Goal: Task Accomplishment & Management: Manage account settings

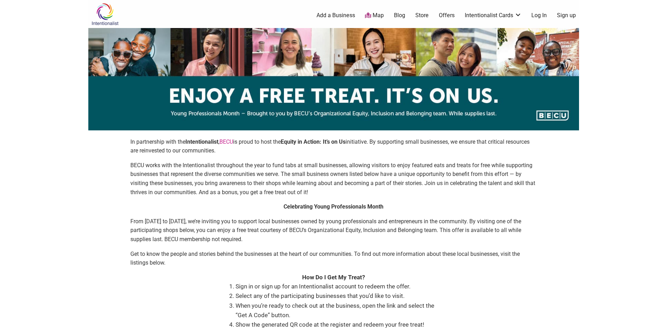
click at [547, 14] on link "Log In" at bounding box center [538, 16] width 15 height 8
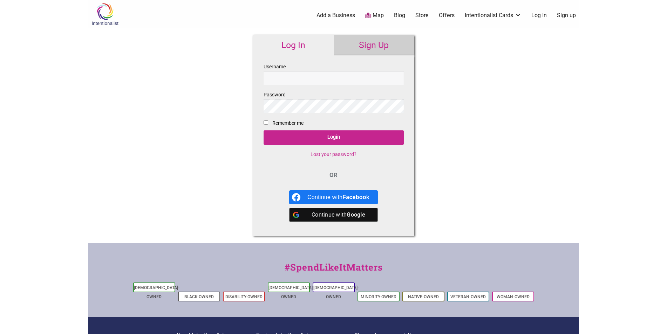
click at [287, 78] on input "Username" at bounding box center [334, 78] width 140 height 14
type input "coleslaw"
click at [345, 137] on input "Login" at bounding box center [334, 137] width 140 height 14
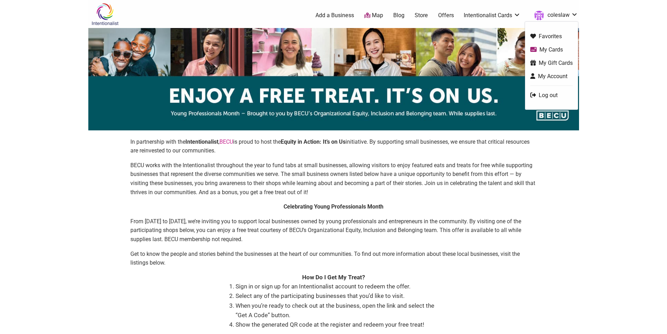
click at [543, 97] on link "Log out" at bounding box center [551, 95] width 42 height 8
